Goal: Find specific page/section: Find specific page/section

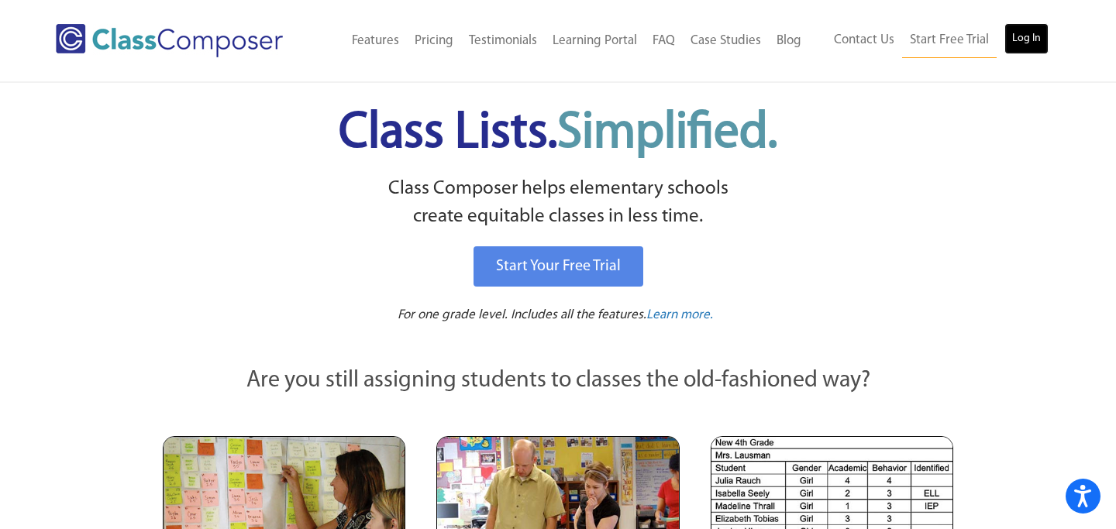
click at [1036, 43] on link "Log In" at bounding box center [1027, 38] width 44 height 31
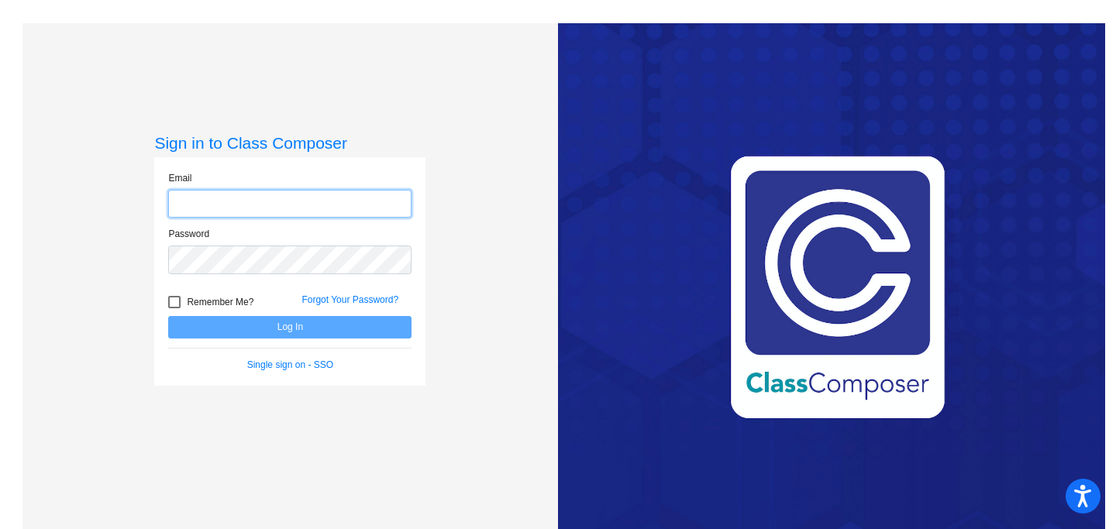
type input "[EMAIL_ADDRESS][DOMAIN_NAME]"
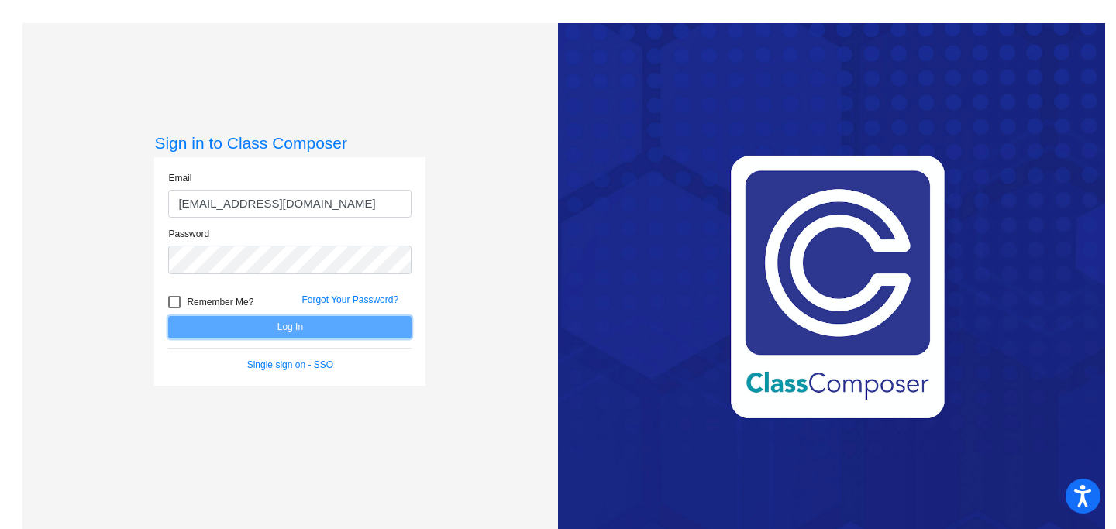
click at [307, 330] on button "Log In" at bounding box center [289, 327] width 243 height 22
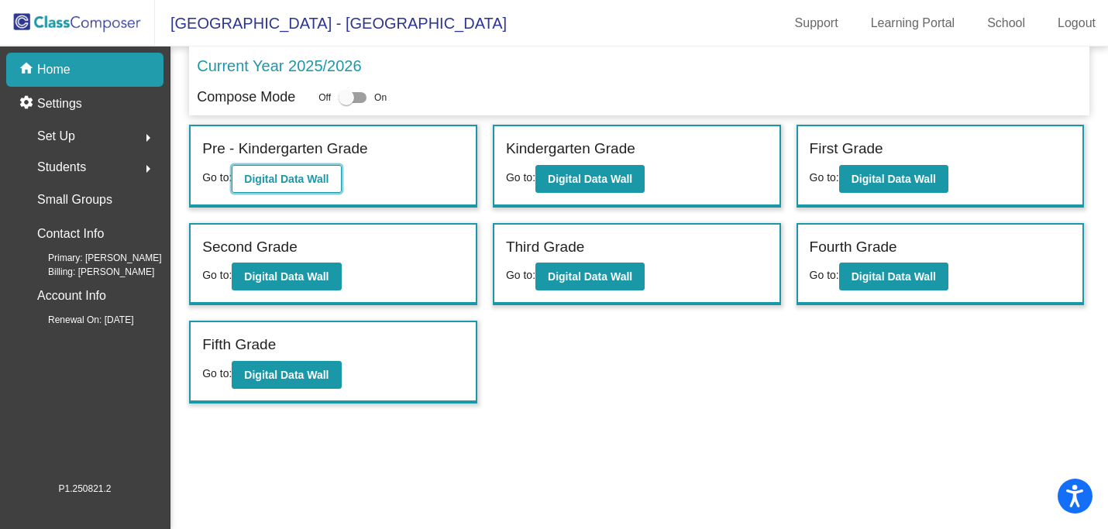
click at [297, 178] on b "Digital Data Wall" at bounding box center [286, 179] width 84 height 12
click at [567, 183] on b "Digital Data Wall" at bounding box center [590, 179] width 84 height 12
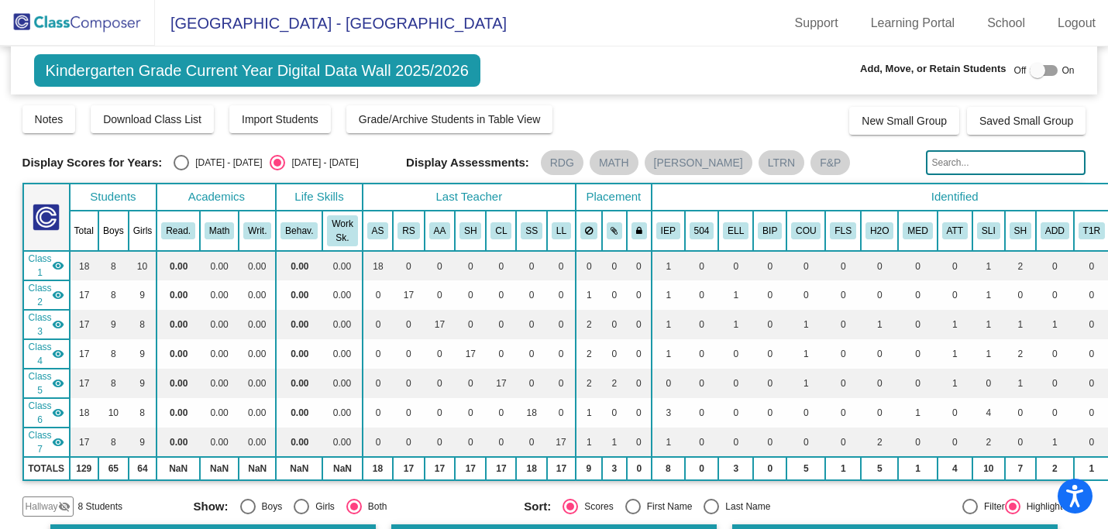
click at [970, 167] on input "text" at bounding box center [1006, 162] width 160 height 25
type input "t"
type input "sincere [PERSON_NAME]"
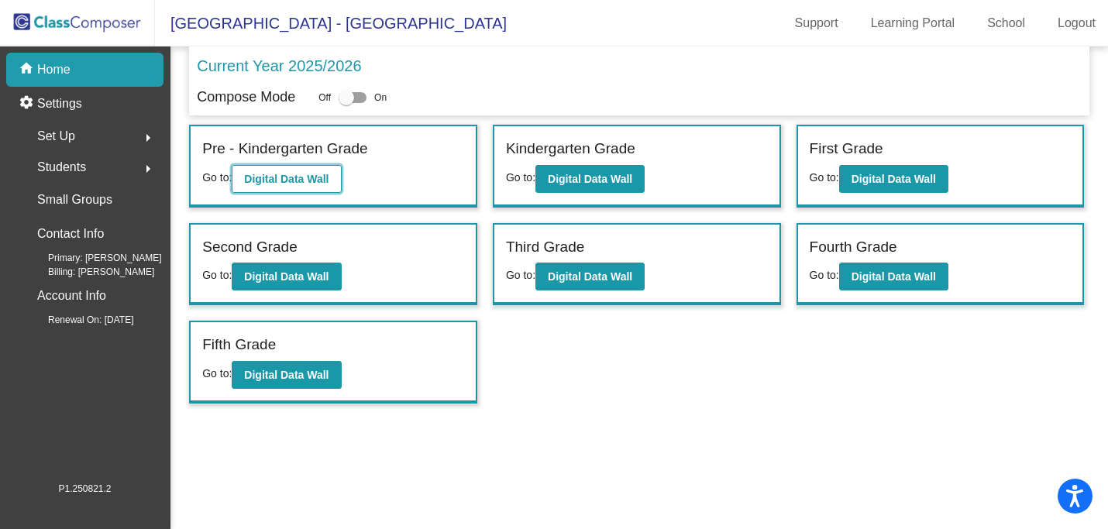
click at [287, 181] on b "Digital Data Wall" at bounding box center [286, 179] width 84 height 12
click at [96, 172] on div "Students arrow_right" at bounding box center [90, 167] width 148 height 31
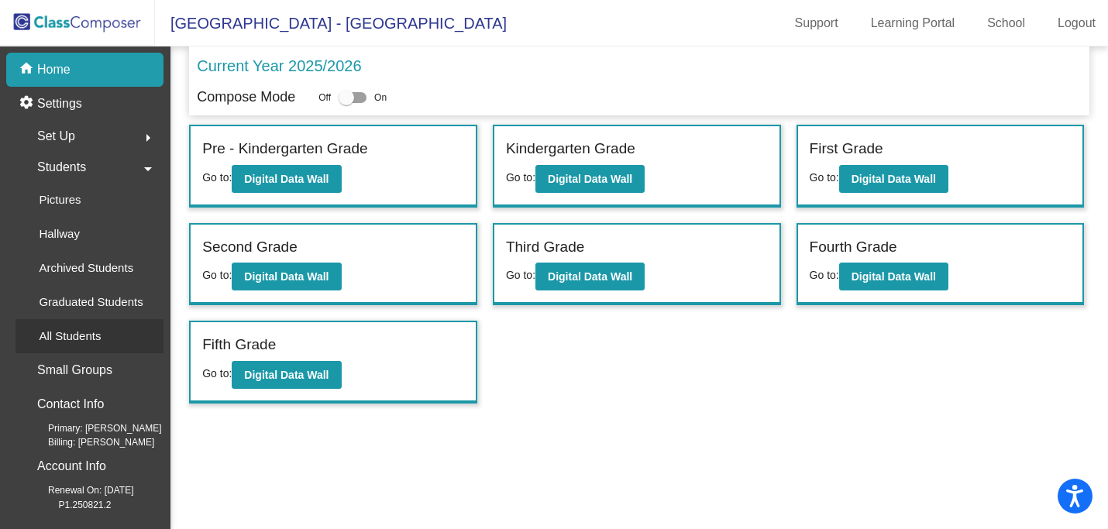
click at [81, 338] on p "All Students" at bounding box center [70, 336] width 62 height 19
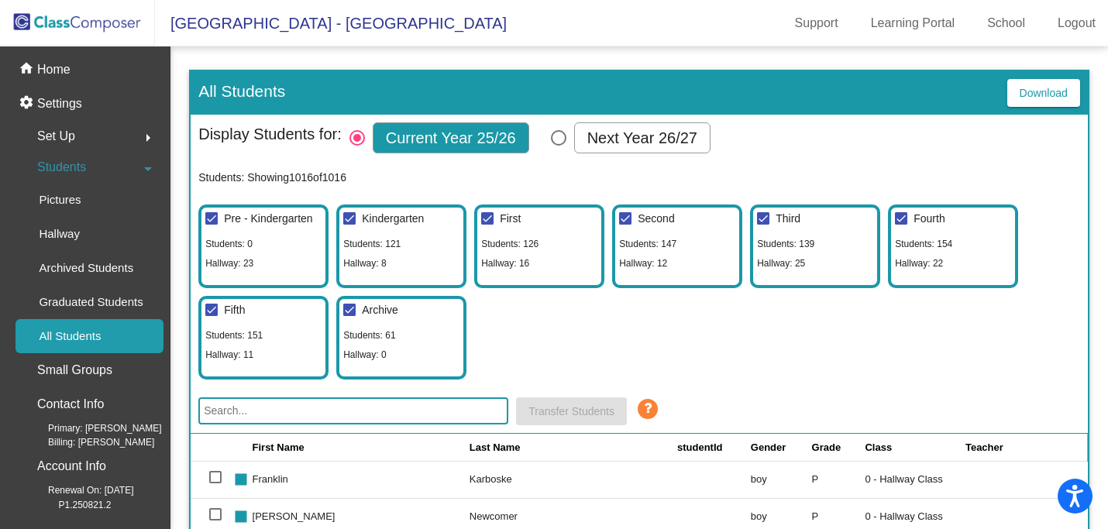
click at [235, 413] on input "text" at bounding box center [353, 411] width 310 height 27
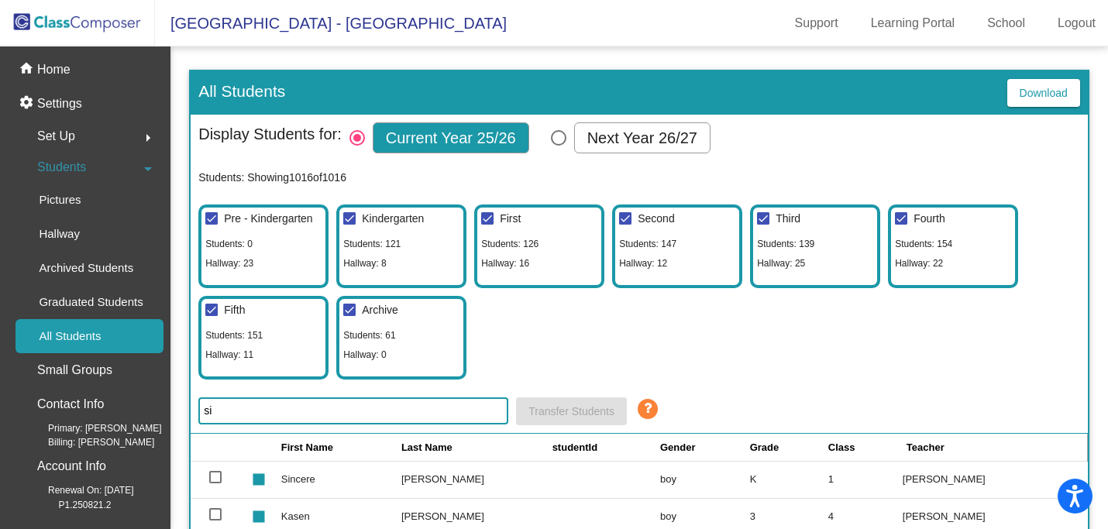
type input "s"
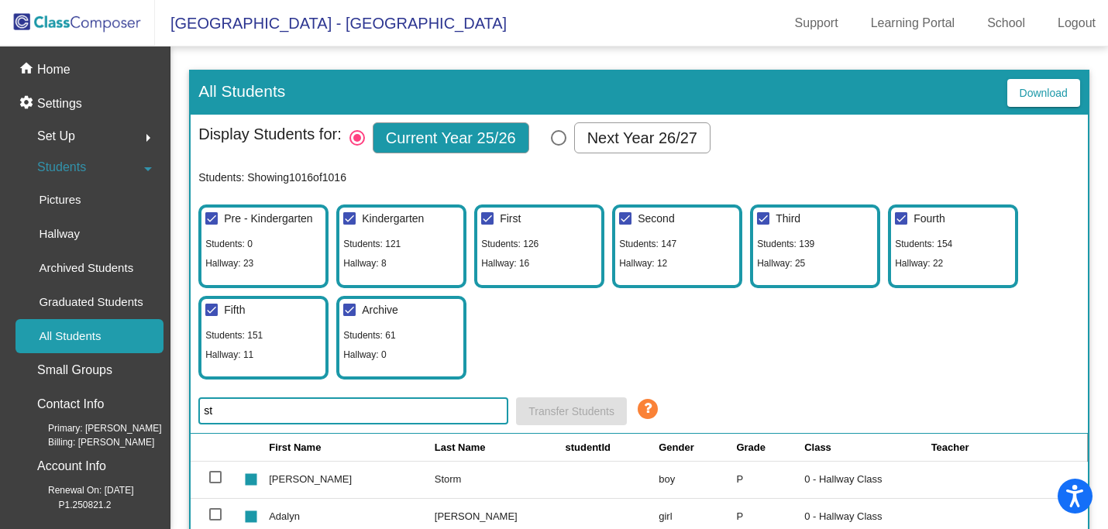
type input "s"
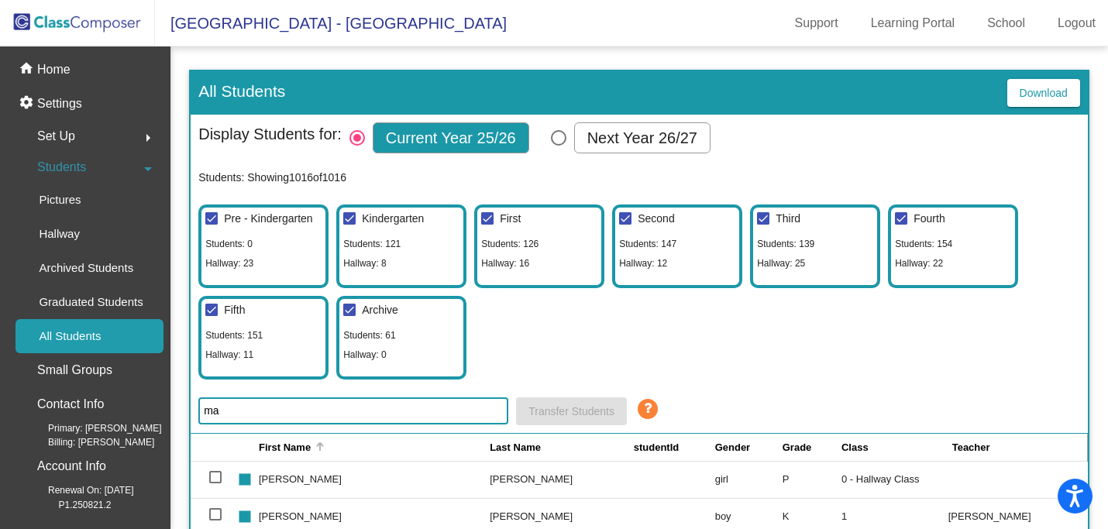
type input "m"
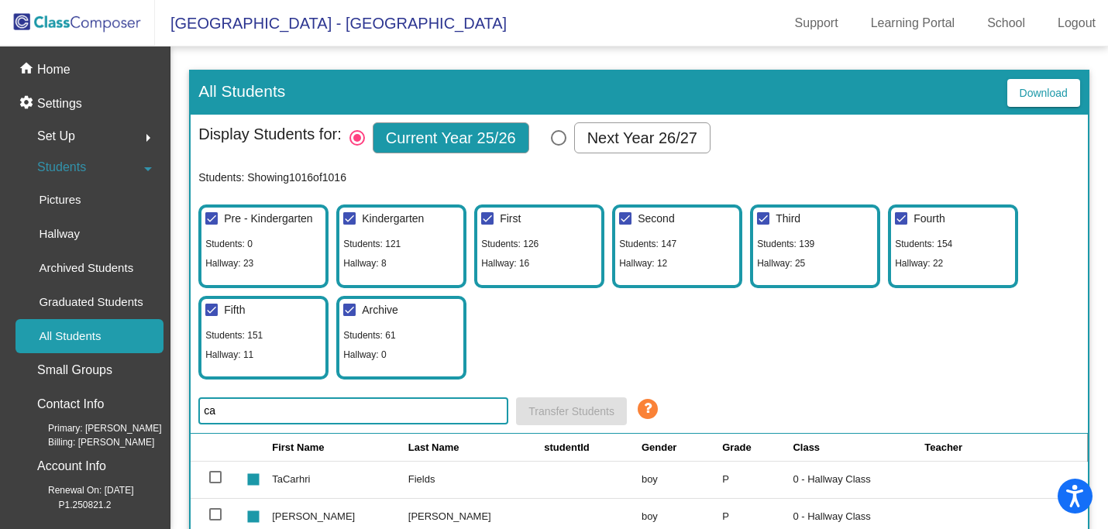
type input "c"
type input "l"
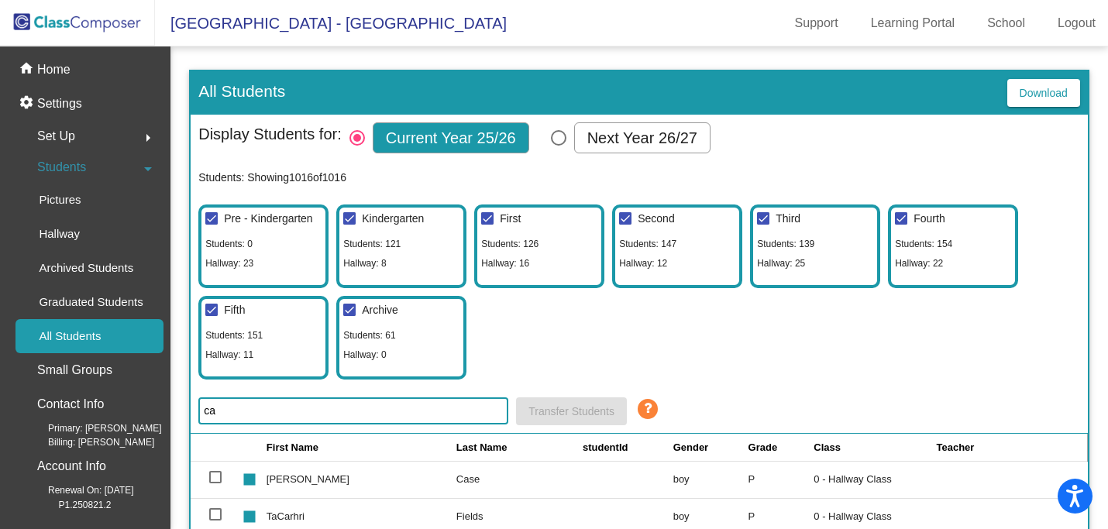
type input "c"
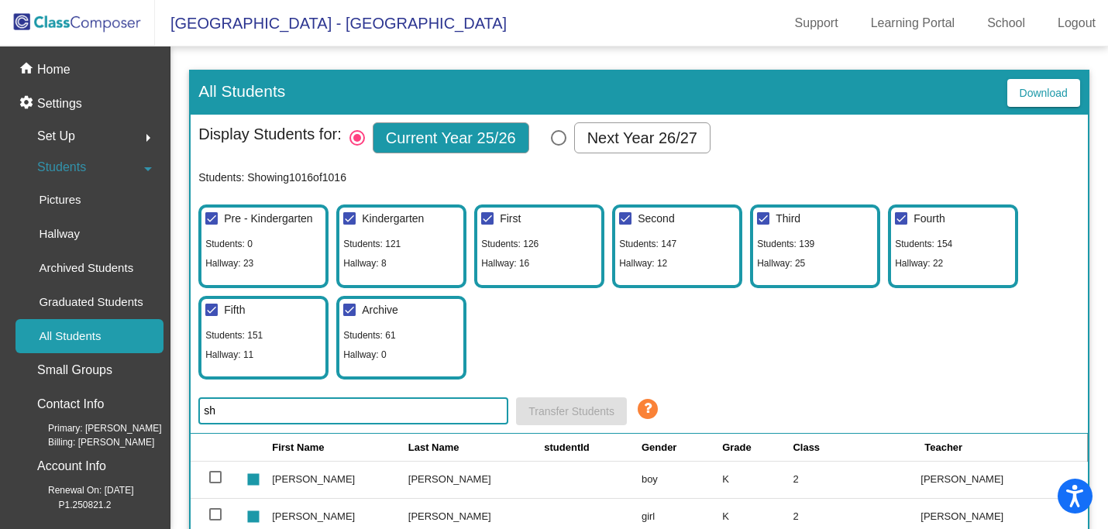
type input "s"
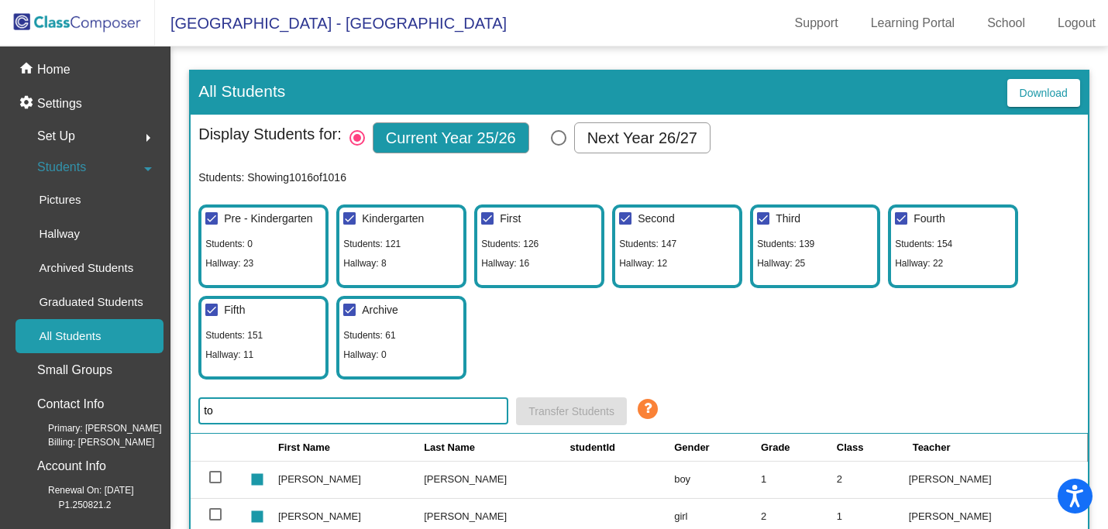
type input "t"
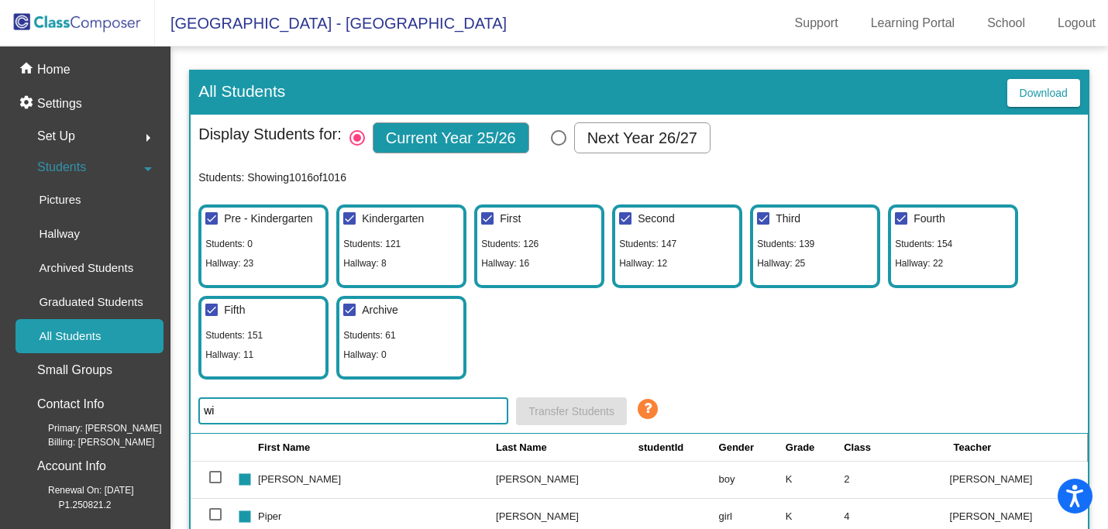
type input "w"
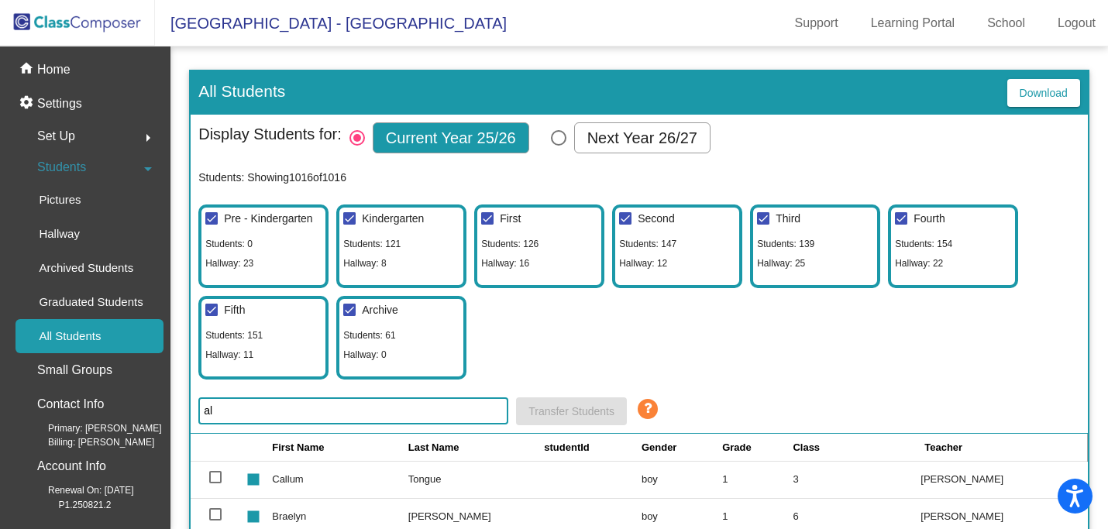
type input "a"
type input "g"
type input "k"
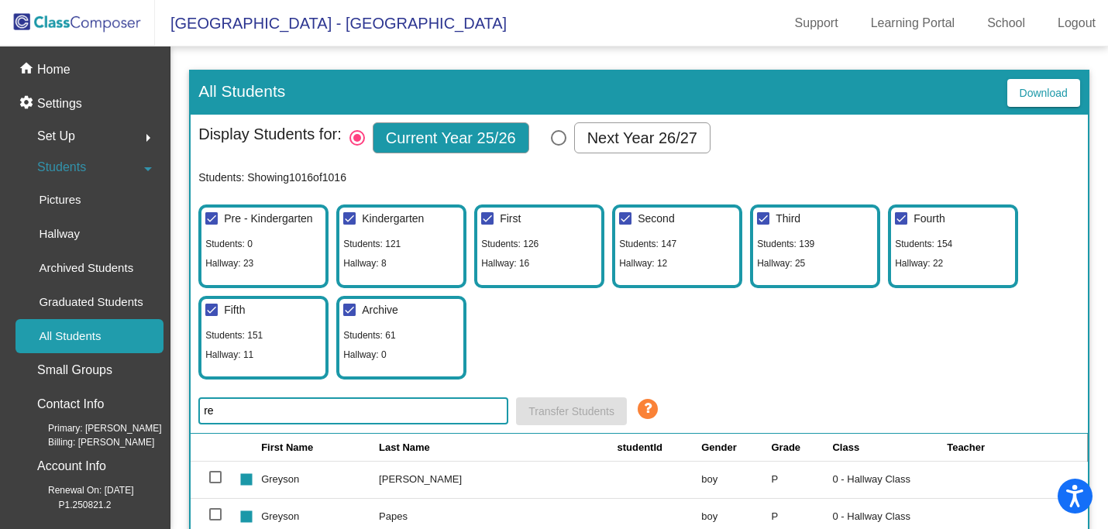
type input "r"
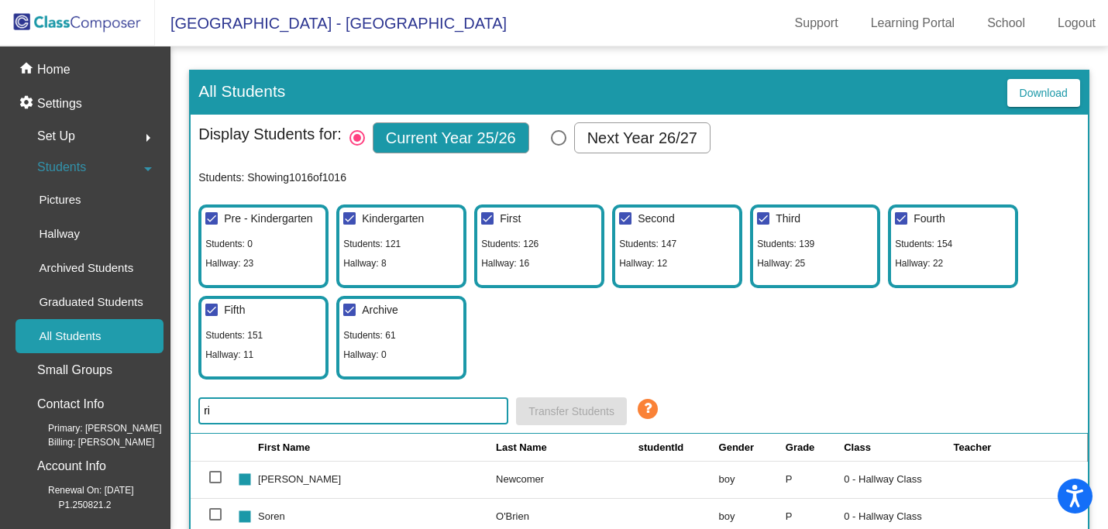
type input "r"
